Goal: Use online tool/utility: Use online tool/utility

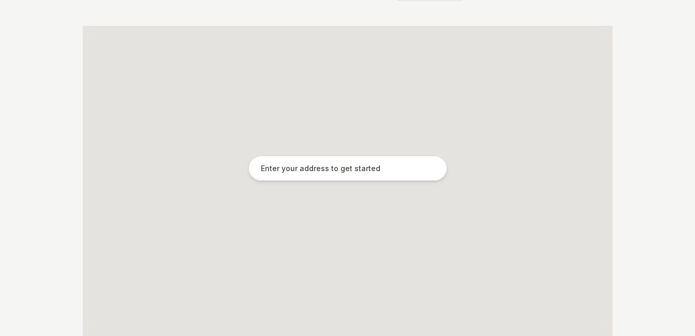
scroll to position [199, 0]
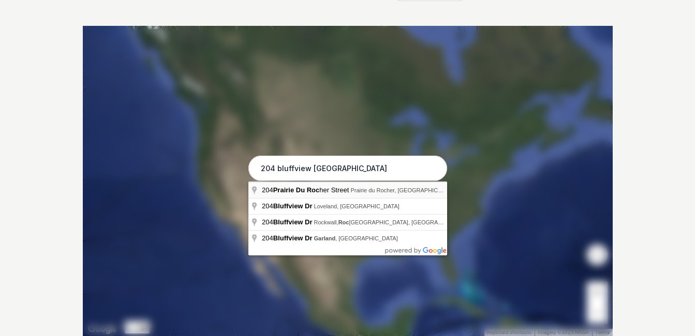
type input "[STREET_ADDRESS]"
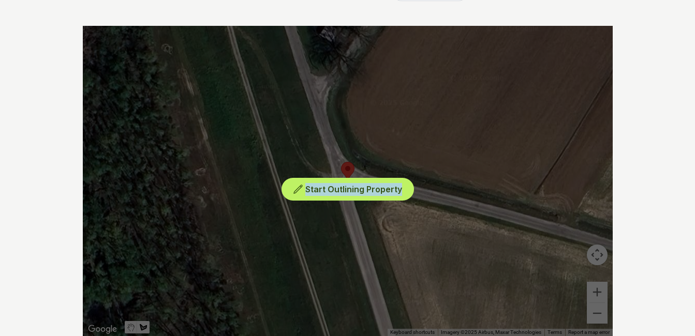
drag, startPoint x: 530, startPoint y: 182, endPoint x: 258, endPoint y: 170, distance: 272.5
click at [258, 170] on div "Start Outlining Property" at bounding box center [348, 181] width 530 height 311
drag, startPoint x: 453, startPoint y: 130, endPoint x: 295, endPoint y: 164, distance: 161.8
click at [295, 164] on div "Start Outlining Property" at bounding box center [348, 181] width 530 height 311
click at [595, 254] on div "Start Outlining Property" at bounding box center [348, 181] width 530 height 311
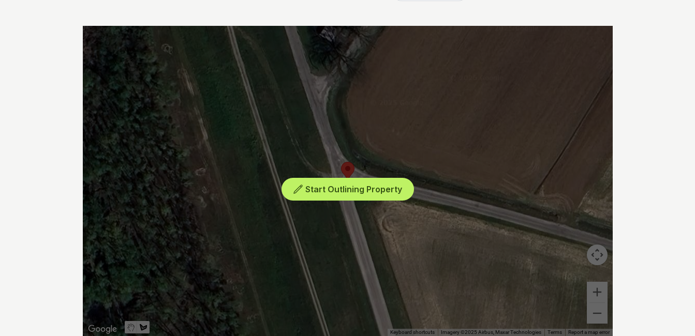
drag, startPoint x: 419, startPoint y: 257, endPoint x: 321, endPoint y: 251, distance: 98.0
click at [321, 251] on div "Start Outlining Property" at bounding box center [348, 181] width 530 height 311
click at [596, 249] on div "Start Outlining Property" at bounding box center [348, 181] width 530 height 311
drag, startPoint x: 464, startPoint y: 216, endPoint x: 212, endPoint y: 215, distance: 252.0
click at [212, 215] on div "Start Outlining Property" at bounding box center [348, 181] width 530 height 311
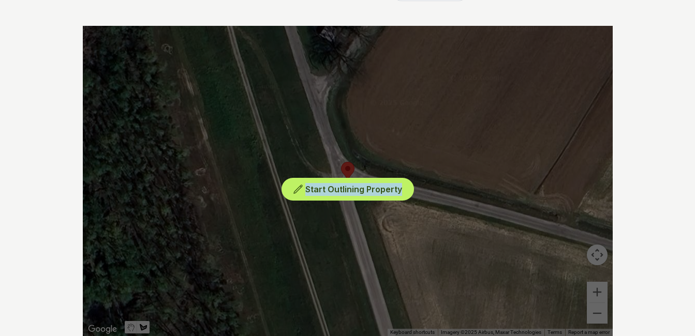
scroll to position [250, 0]
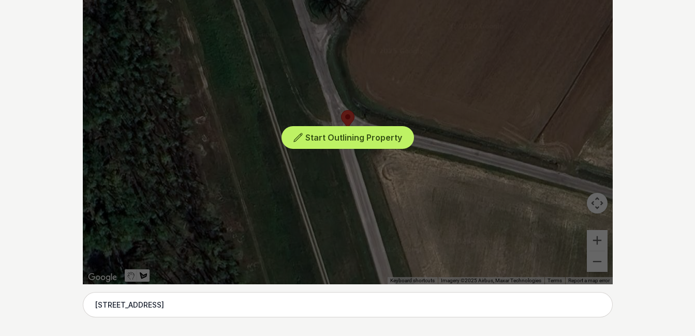
click at [129, 275] on div "Start Outlining Property" at bounding box center [348, 129] width 530 height 311
drag, startPoint x: 481, startPoint y: 191, endPoint x: 308, endPoint y: 198, distance: 173.0
click at [308, 198] on div "Start Outlining Property" at bounding box center [348, 129] width 530 height 311
click at [131, 273] on div "Start Outlining Property" at bounding box center [348, 129] width 530 height 311
click at [595, 199] on div "Start Outlining Property" at bounding box center [348, 129] width 530 height 311
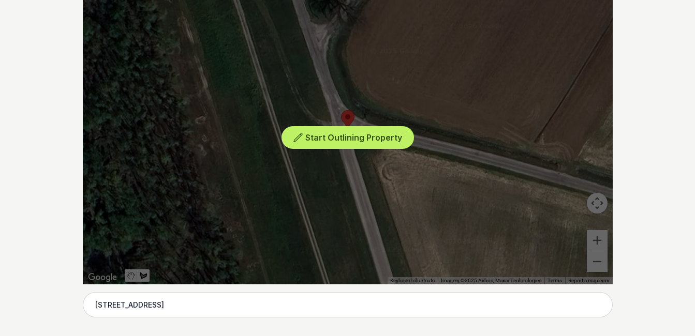
drag, startPoint x: 423, startPoint y: 151, endPoint x: 433, endPoint y: 198, distance: 48.0
click at [433, 198] on div "Start Outlining Property" at bounding box center [348, 129] width 530 height 311
drag, startPoint x: 465, startPoint y: 189, endPoint x: 412, endPoint y: 194, distance: 53.0
click at [416, 201] on div "Start Outlining Property" at bounding box center [348, 129] width 530 height 311
click at [333, 136] on span "Start Outlining Property" at bounding box center [353, 137] width 97 height 10
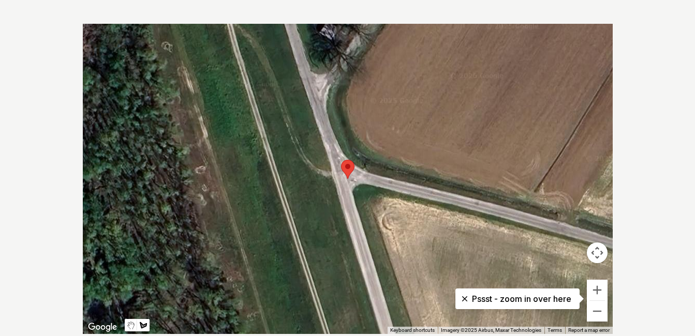
scroll to position [199, 0]
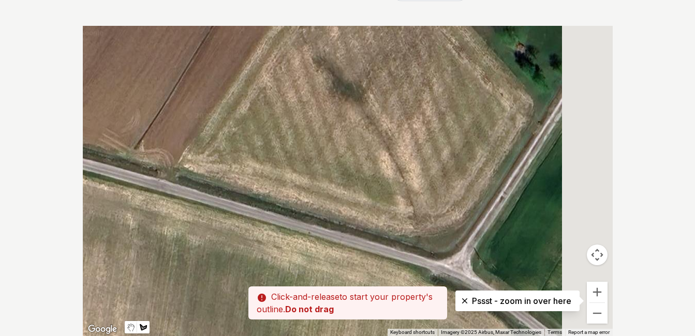
drag, startPoint x: 557, startPoint y: 185, endPoint x: 299, endPoint y: 185, distance: 258.8
click at [127, 140] on div at bounding box center [348, 181] width 530 height 311
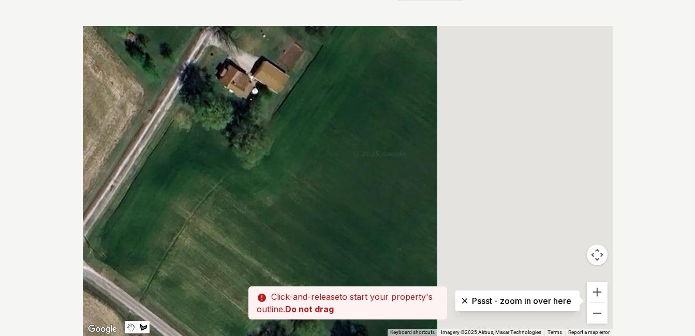
drag, startPoint x: 498, startPoint y: 178, endPoint x: 161, endPoint y: 155, distance: 337.7
click at [150, 160] on div at bounding box center [348, 181] width 530 height 311
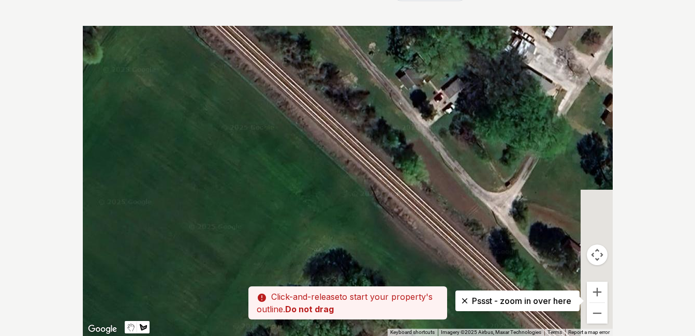
drag, startPoint x: 167, startPoint y: 138, endPoint x: 199, endPoint y: 168, distance: 43.9
click at [145, 145] on div at bounding box center [348, 181] width 530 height 311
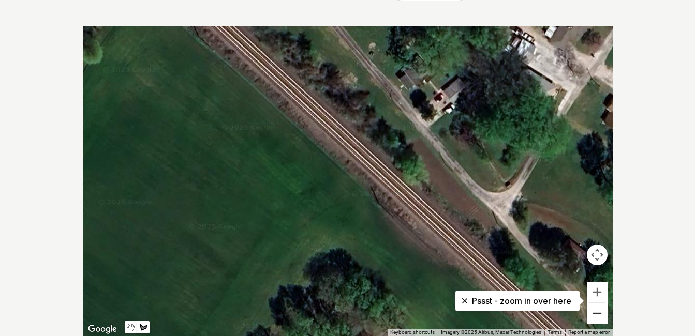
click at [595, 316] on button "Zoom out" at bounding box center [597, 313] width 21 height 21
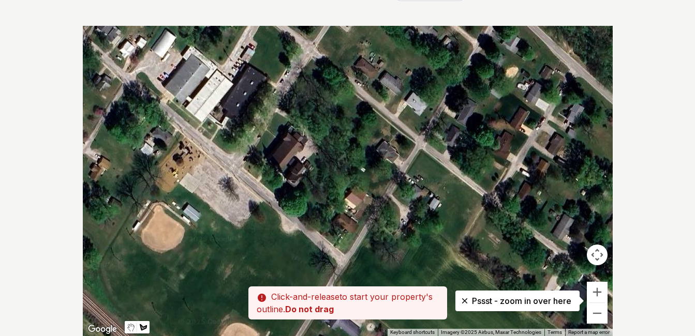
drag, startPoint x: 467, startPoint y: 134, endPoint x: 114, endPoint y: 152, distance: 353.9
click at [115, 153] on div at bounding box center [348, 181] width 530 height 311
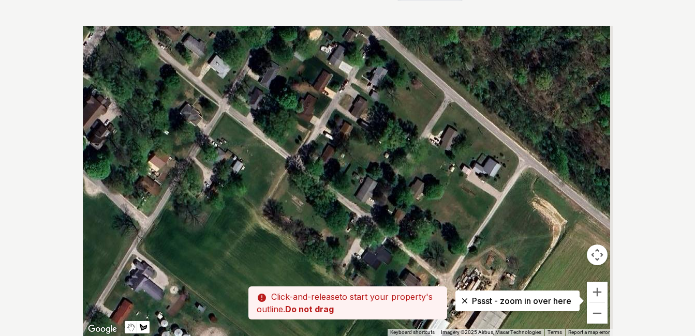
drag, startPoint x: 265, startPoint y: 126, endPoint x: 188, endPoint y: 95, distance: 83.3
click at [188, 95] on div at bounding box center [348, 181] width 530 height 311
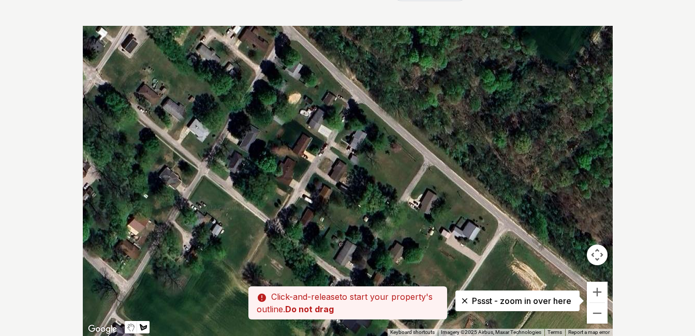
drag, startPoint x: 339, startPoint y: 142, endPoint x: 330, endPoint y: 219, distance: 77.2
click at [330, 219] on div at bounding box center [348, 181] width 530 height 311
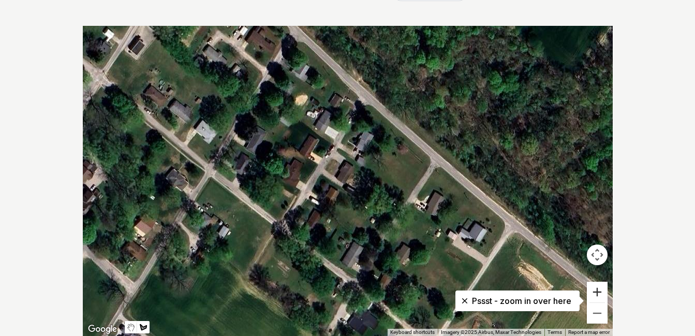
click at [599, 293] on button "Zoom in" at bounding box center [597, 292] width 21 height 21
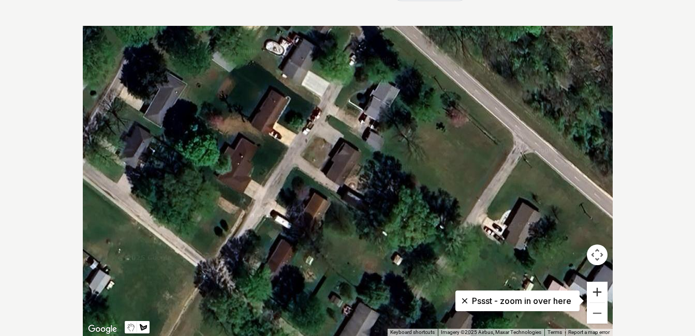
click at [594, 289] on button "Zoom in" at bounding box center [597, 292] width 21 height 21
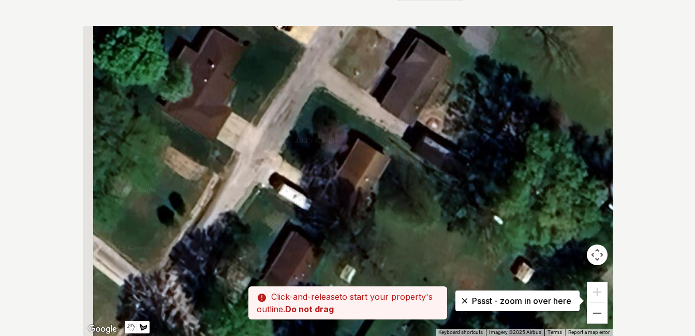
drag, startPoint x: 310, startPoint y: 218, endPoint x: 385, endPoint y: 154, distance: 98.4
click at [385, 154] on div at bounding box center [348, 181] width 530 height 311
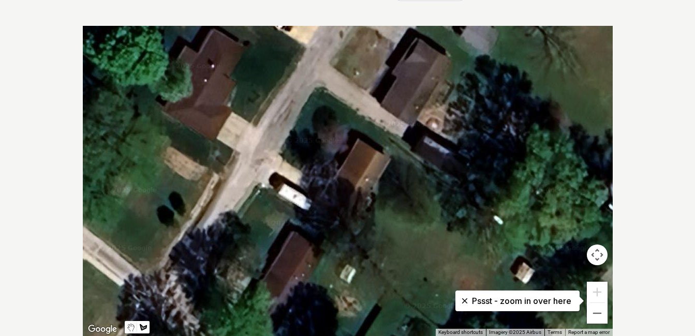
click at [319, 88] on div at bounding box center [348, 181] width 530 height 311
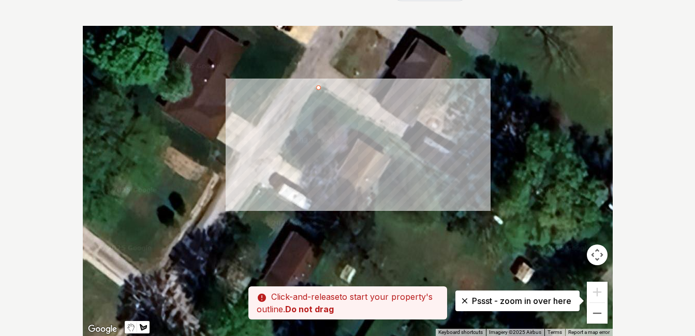
click at [395, 136] on div at bounding box center [348, 181] width 530 height 311
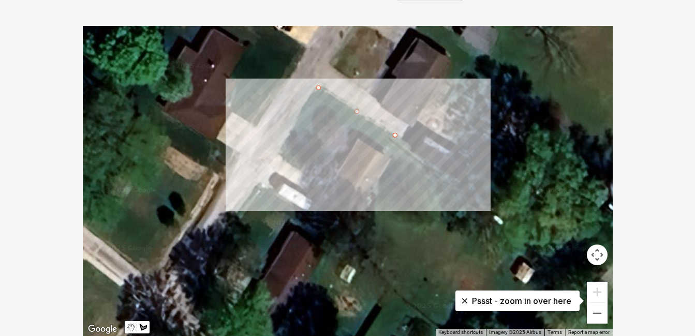
click at [383, 153] on div at bounding box center [348, 181] width 530 height 311
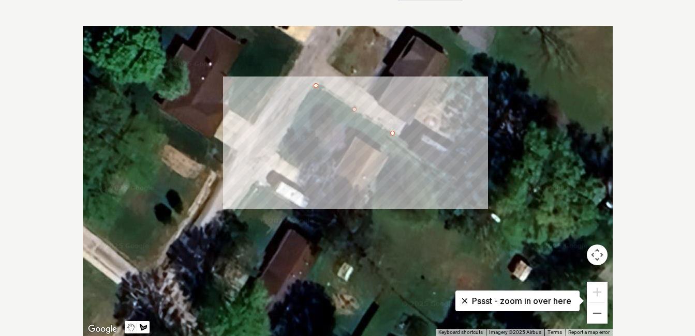
click at [382, 152] on div at bounding box center [348, 181] width 530 height 311
click at [357, 137] on div at bounding box center [348, 181] width 530 height 311
click at [330, 181] on div at bounding box center [348, 181] width 530 height 311
click at [326, 181] on div at bounding box center [348, 181] width 530 height 311
click at [276, 152] on div at bounding box center [348, 181] width 530 height 311
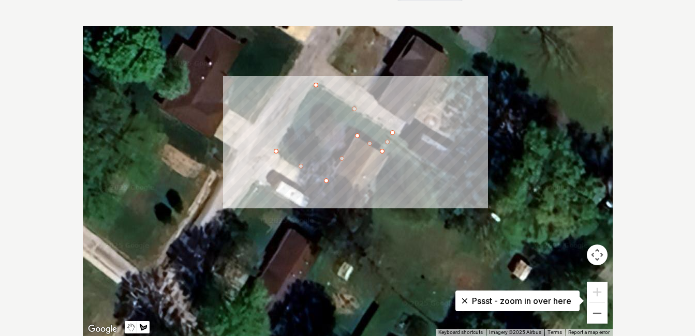
click at [317, 85] on div at bounding box center [348, 181] width 530 height 311
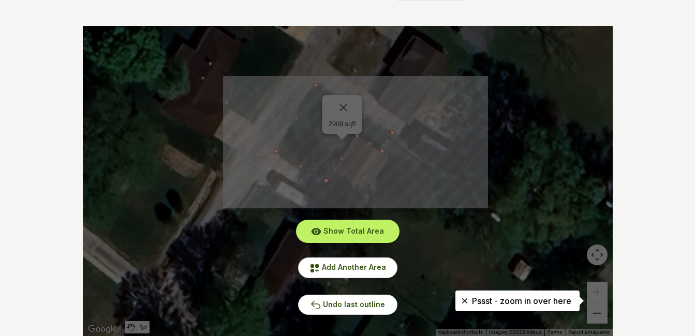
click at [381, 222] on div "Show Total Area Add Another Area Undo last outline" at bounding box center [348, 181] width 530 height 311
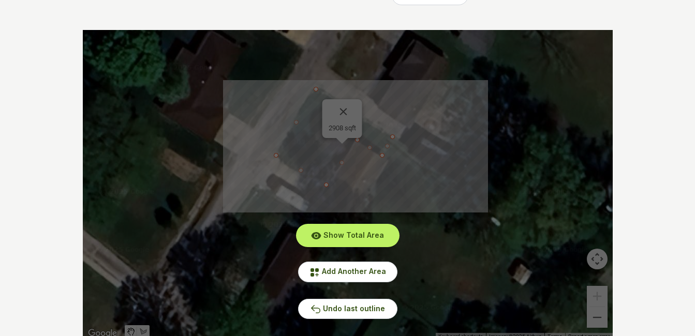
scroll to position [147, 0]
